Goal: Use online tool/utility: Utilize a website feature to perform a specific function

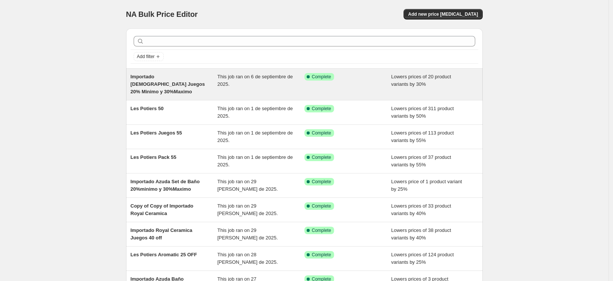
click at [182, 82] on span "Importado [DEMOGRAPHIC_DATA] Juegos 20% Minimo y 30%Maximo" at bounding box center [168, 84] width 74 height 21
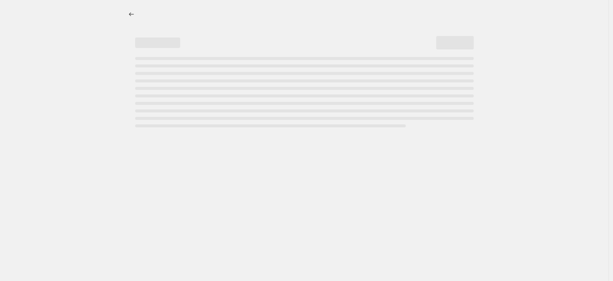
select select "percentage"
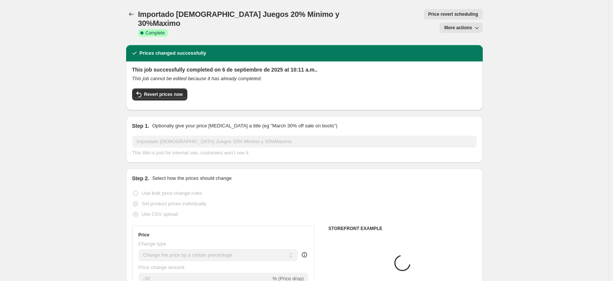
select select "vendor"
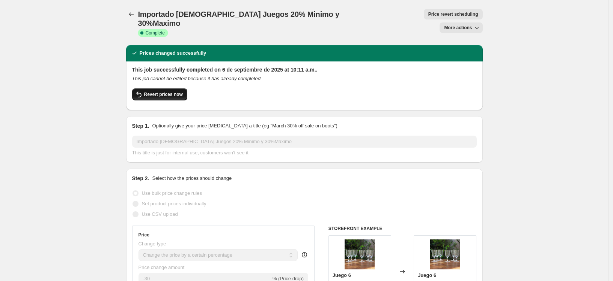
click at [167, 92] on span "Revert prices now" at bounding box center [163, 95] width 39 height 6
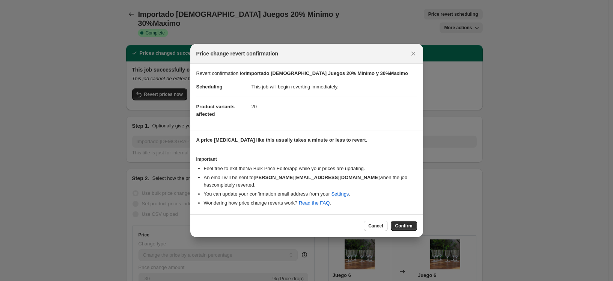
click at [405, 223] on span "Confirm" at bounding box center [403, 226] width 17 height 6
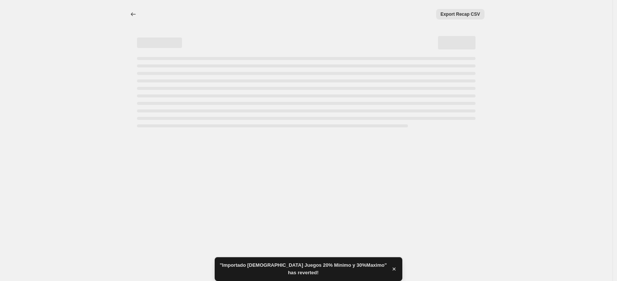
select select "percentage"
select select "vendor"
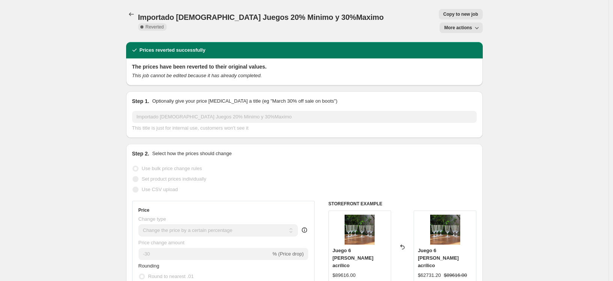
click at [443, 14] on span "Copy to new job" at bounding box center [460, 14] width 35 height 6
select select "percentage"
select select "vendor"
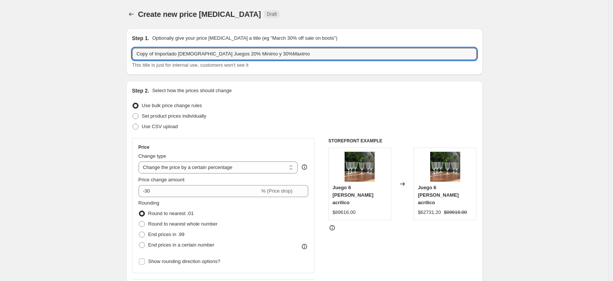
drag, startPoint x: 158, startPoint y: 54, endPoint x: 118, endPoint y: 54, distance: 39.4
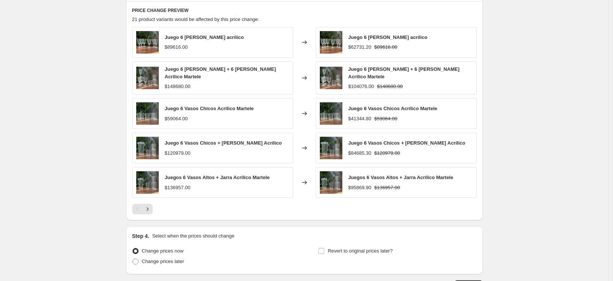
scroll to position [553, 0]
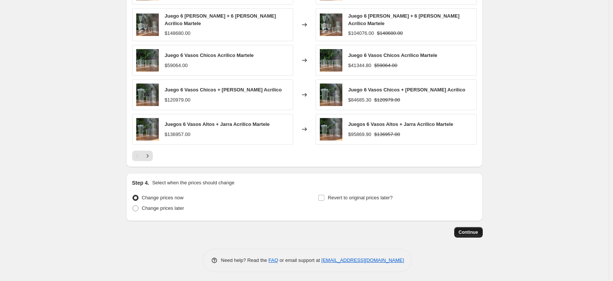
type input "Importado Azuda Juegos 20% Minimo y 30%Maximo"
click at [471, 232] on span "Continue" at bounding box center [469, 233] width 20 height 6
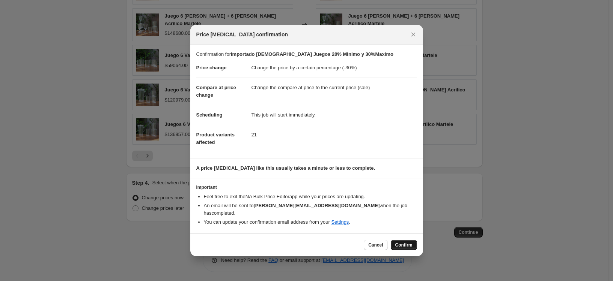
click at [408, 246] on button "Confirm" at bounding box center [404, 245] width 26 height 11
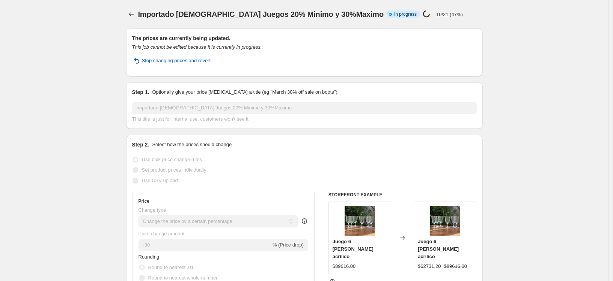
select select "percentage"
select select "vendor"
